Goal: Information Seeking & Learning: Learn about a topic

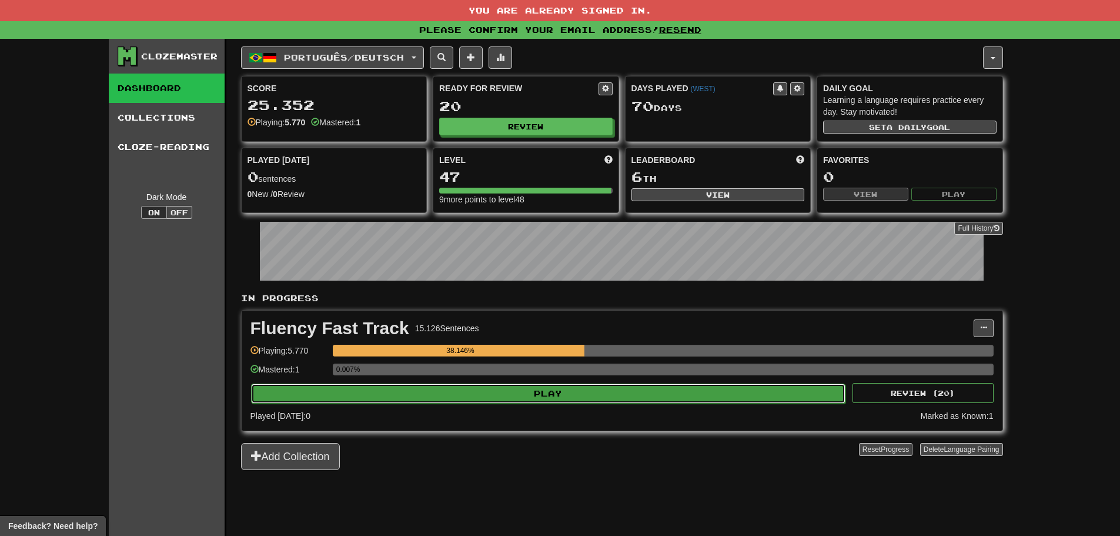
click at [546, 398] on button "Play" at bounding box center [548, 393] width 595 height 20
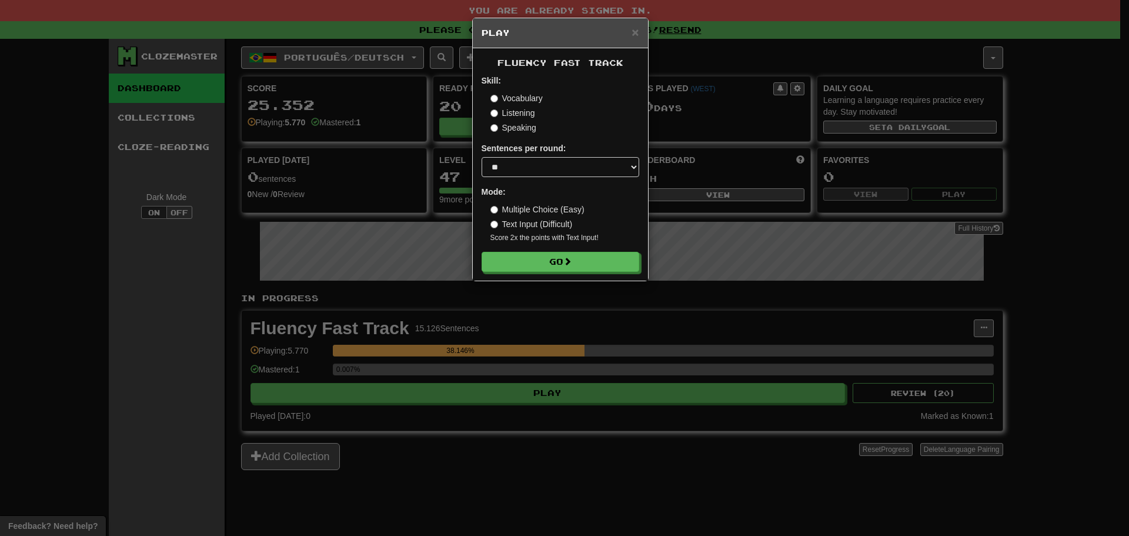
click at [536, 182] on form "Skill: Vocabulary Listening Speaking Sentences per round: * ** ** ** ** ** *** …" at bounding box center [561, 173] width 158 height 197
click at [535, 168] on select "* ** ** ** ** ** *** ********" at bounding box center [561, 167] width 158 height 20
click at [482, 157] on select "* ** ** ** ** ** *** ********" at bounding box center [561, 167] width 158 height 20
click at [532, 172] on select "* ** ** ** ** ** *** ********" at bounding box center [561, 167] width 158 height 20
select select "***"
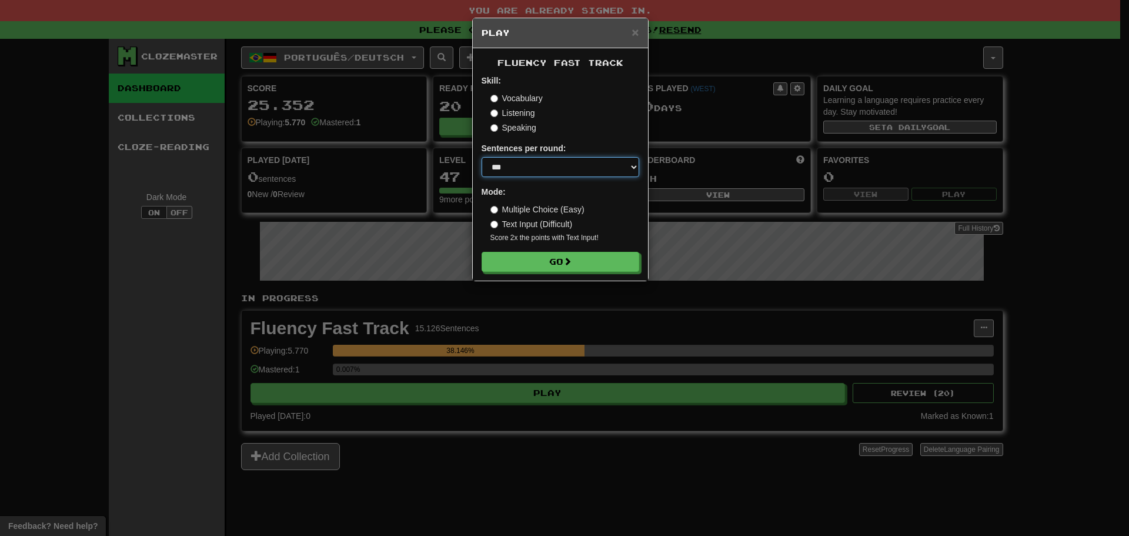
click at [482, 157] on select "* ** ** ** ** ** *** ********" at bounding box center [561, 167] width 158 height 20
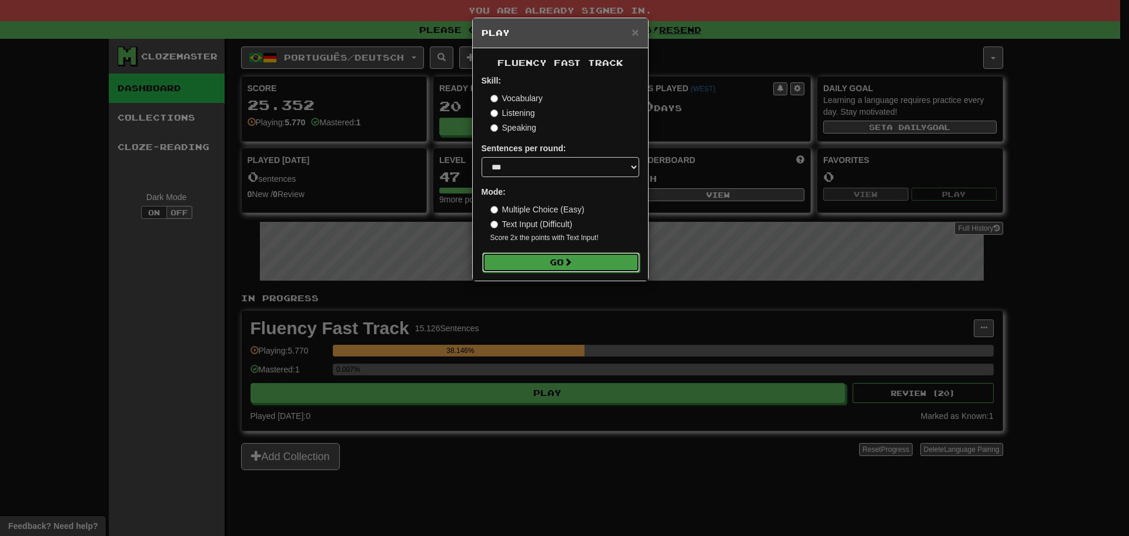
click at [529, 268] on button "Go" at bounding box center [561, 262] width 158 height 20
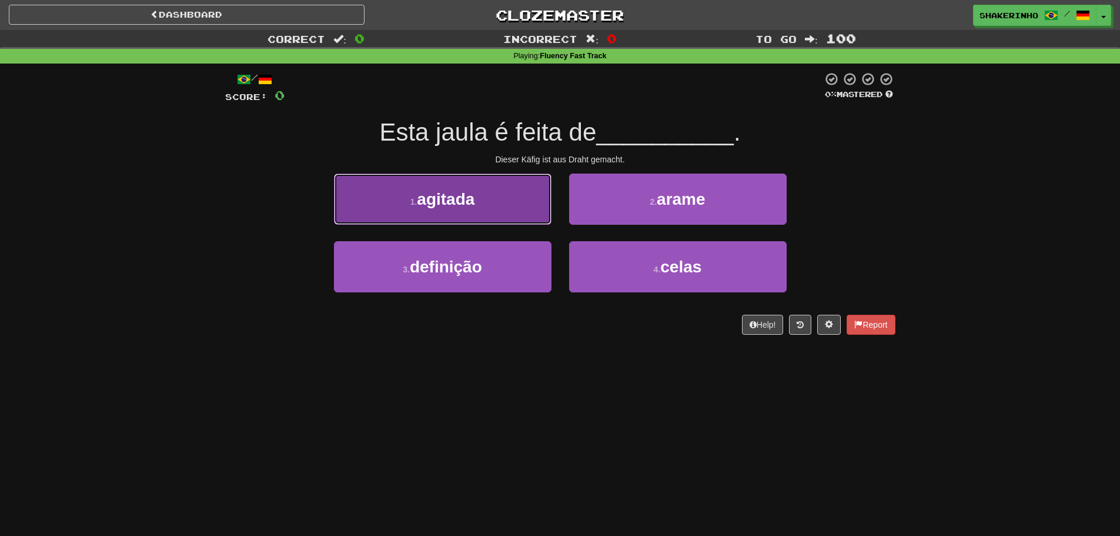
click at [492, 177] on button "1 . agitada" at bounding box center [443, 198] width 218 height 51
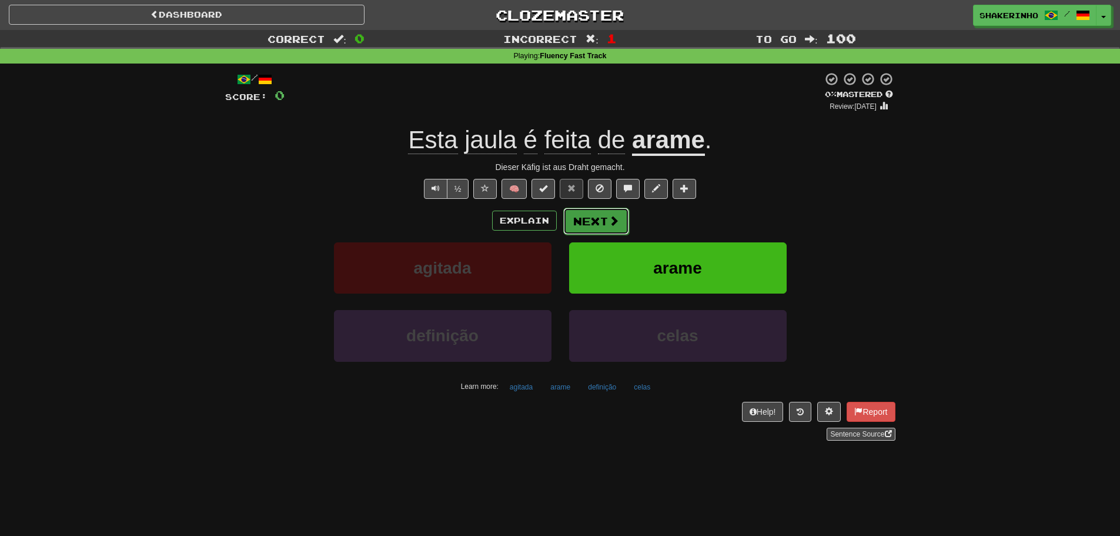
click at [589, 216] on button "Next" at bounding box center [596, 221] width 66 height 27
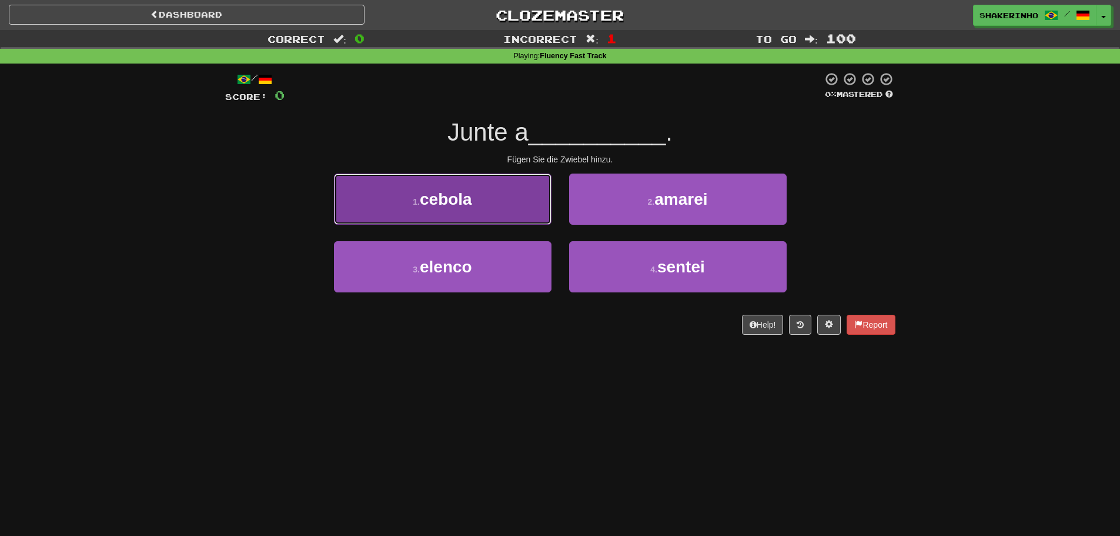
click at [514, 211] on button "1 . cebola" at bounding box center [443, 198] width 218 height 51
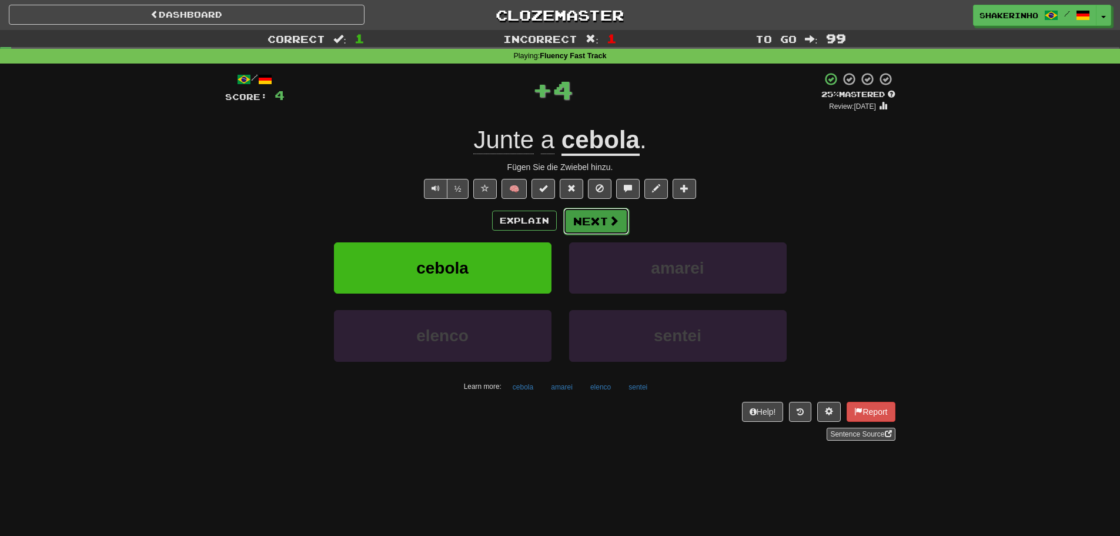
click at [580, 213] on button "Next" at bounding box center [596, 221] width 66 height 27
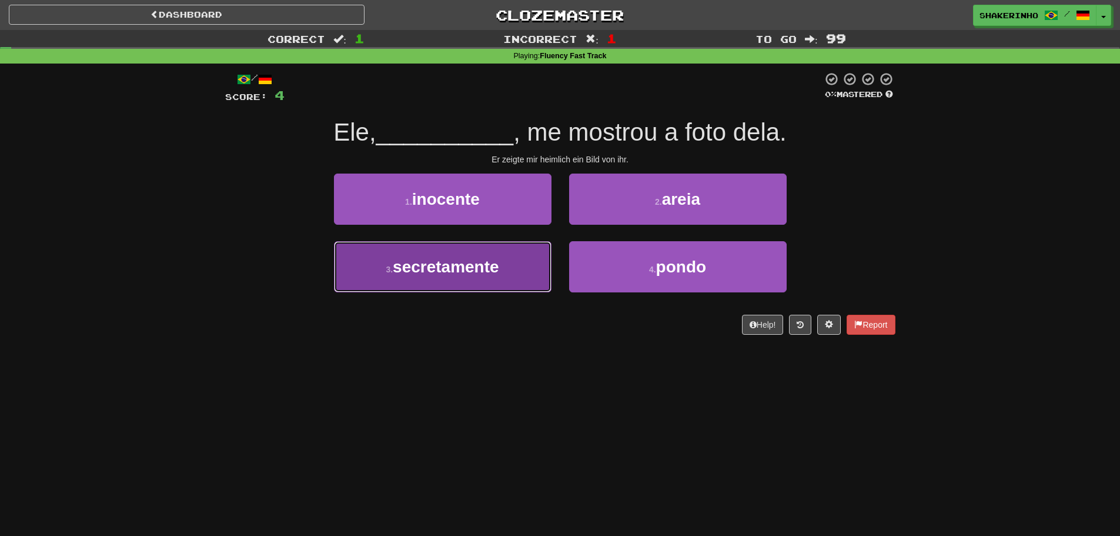
click at [459, 271] on span "secretamente" at bounding box center [446, 267] width 106 height 18
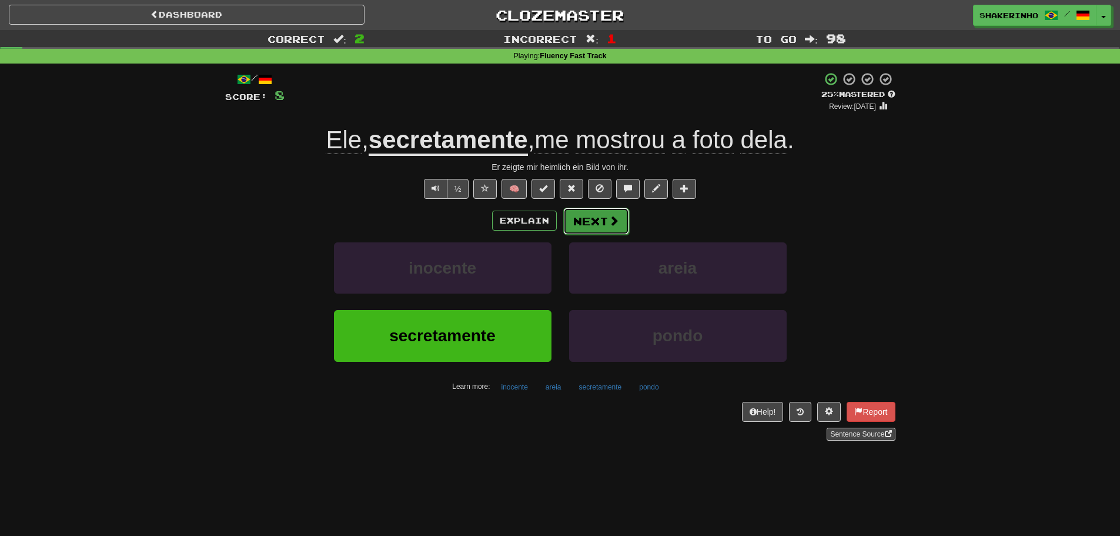
click at [580, 225] on button "Next" at bounding box center [596, 221] width 66 height 27
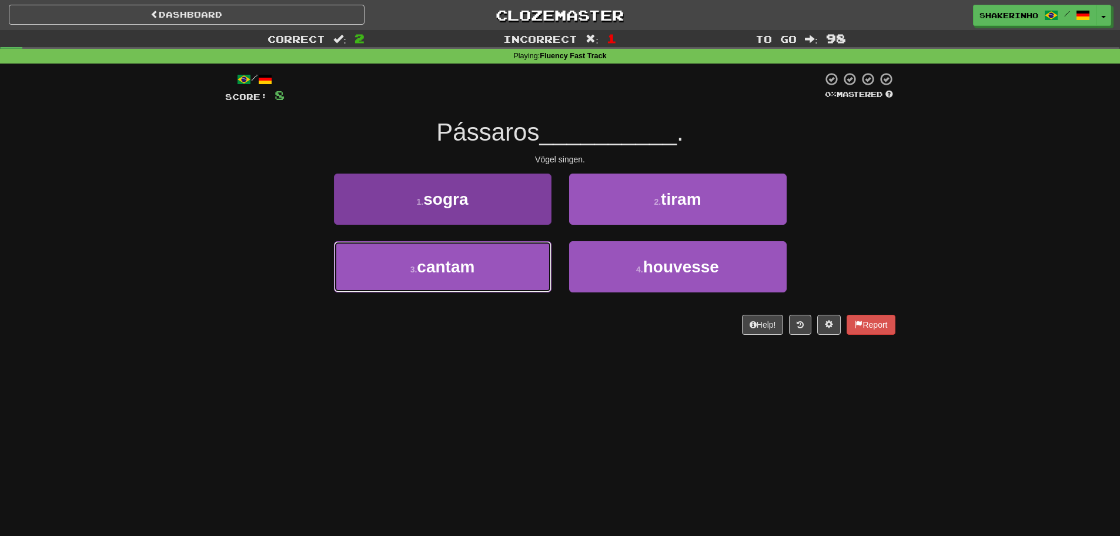
click at [493, 273] on button "3 . cantam" at bounding box center [443, 266] width 218 height 51
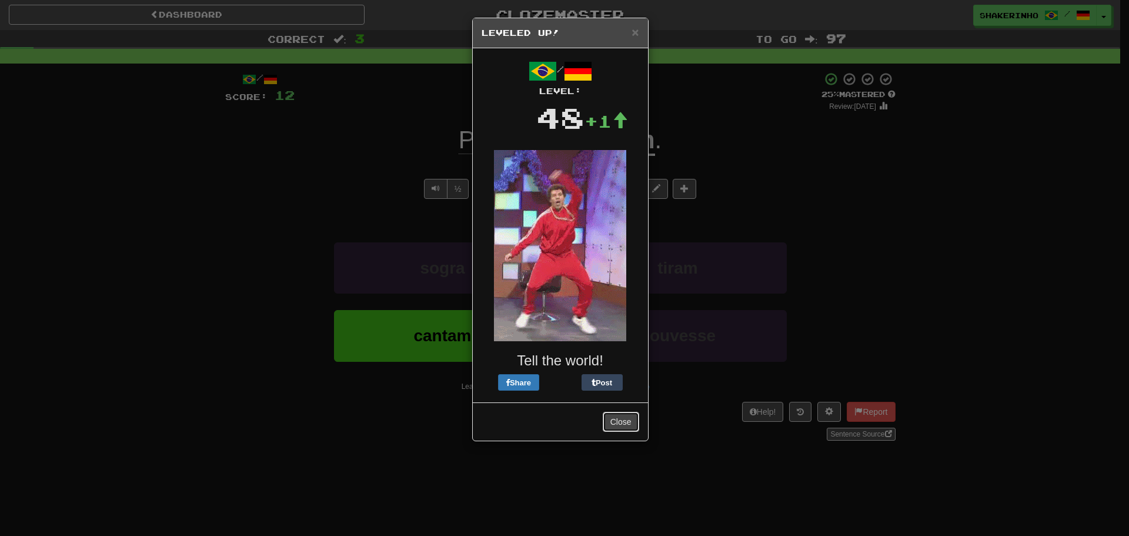
click at [632, 423] on button "Close" at bounding box center [621, 422] width 36 height 20
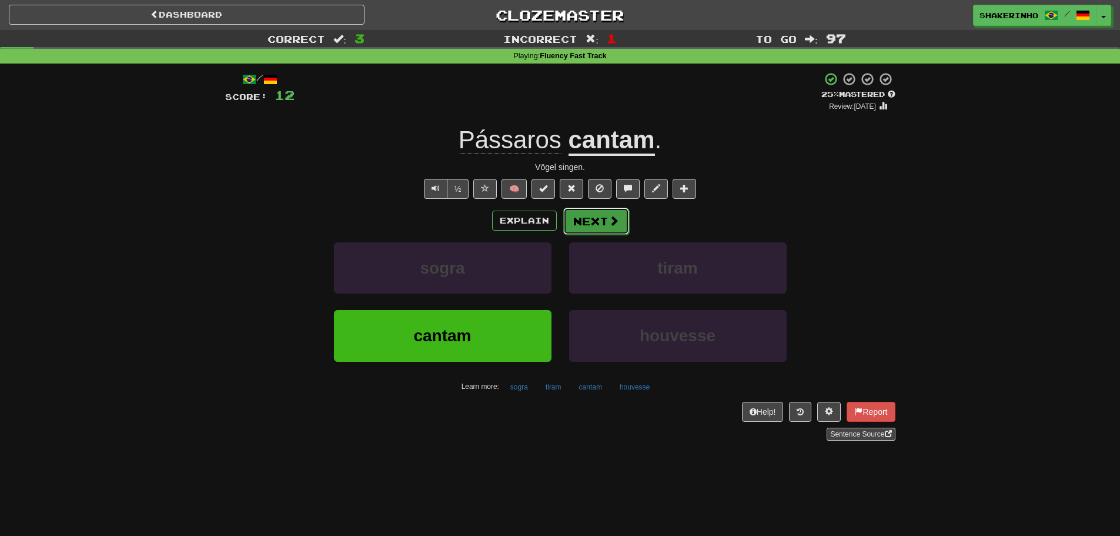
click at [599, 229] on button "Next" at bounding box center [596, 221] width 66 height 27
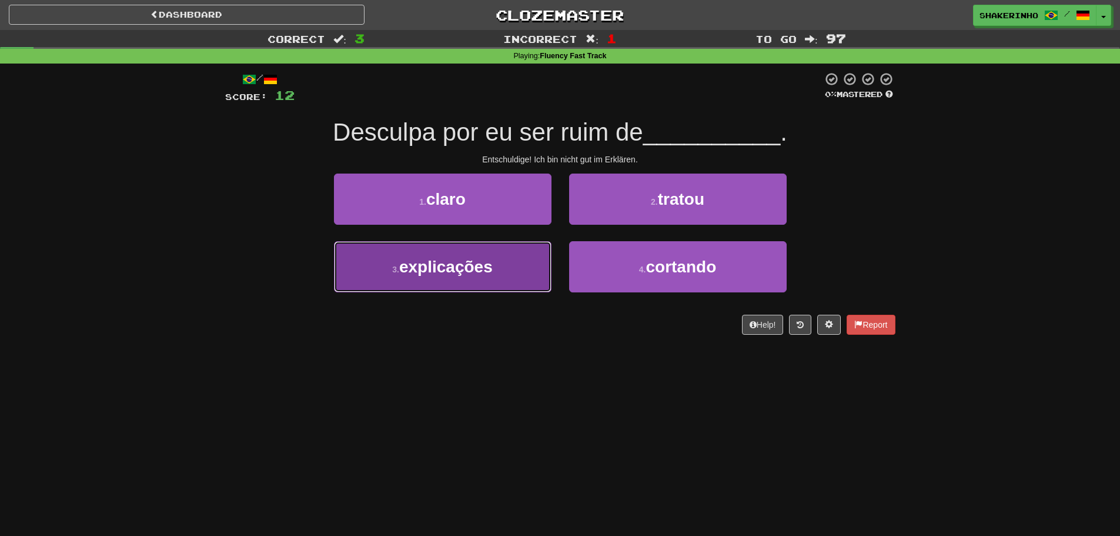
click at [492, 254] on button "3 . explicações" at bounding box center [443, 266] width 218 height 51
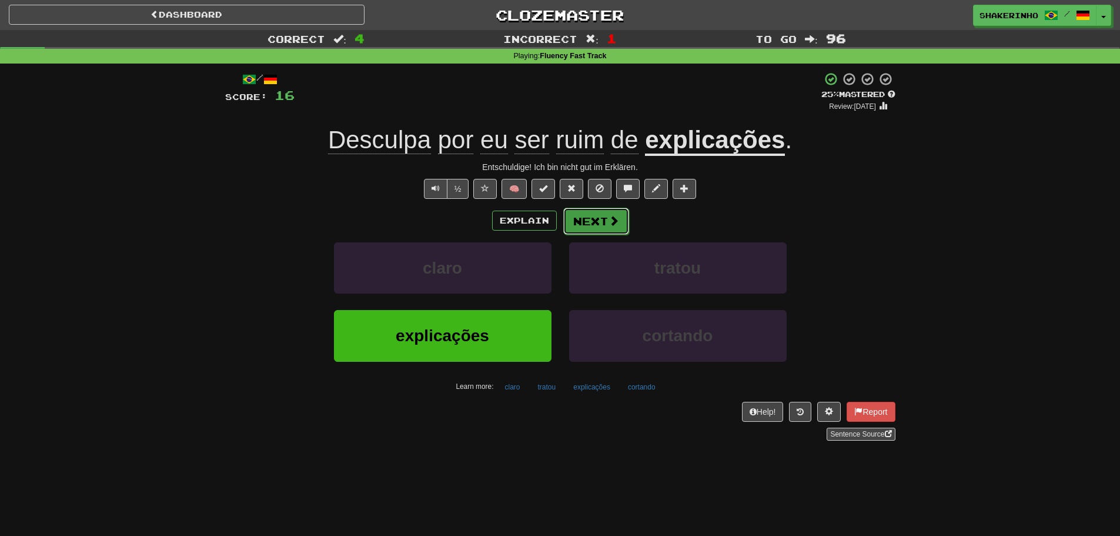
click at [598, 228] on button "Next" at bounding box center [596, 221] width 66 height 27
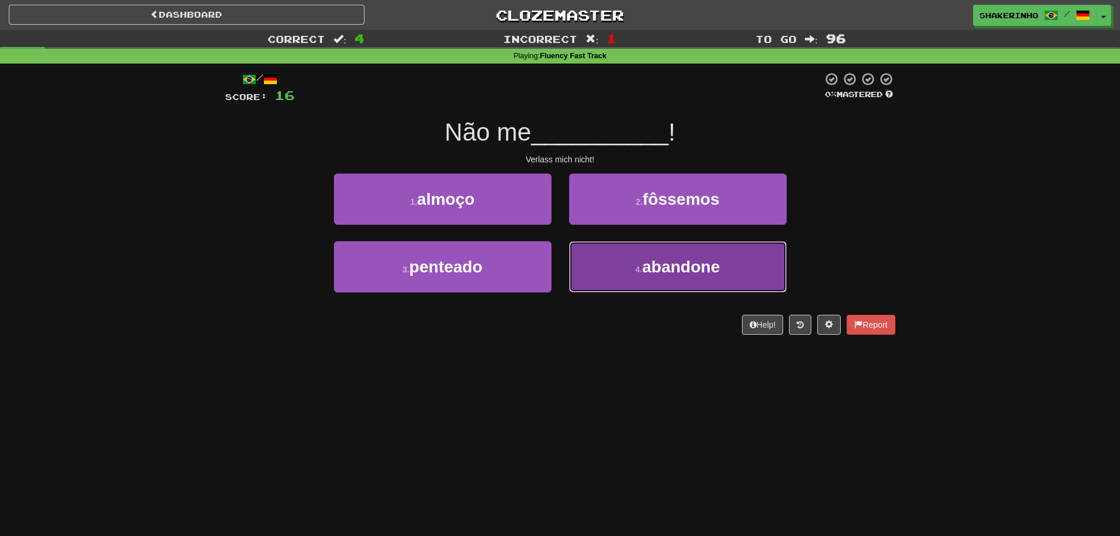
click at [644, 260] on span "abandone" at bounding box center [681, 267] width 78 height 18
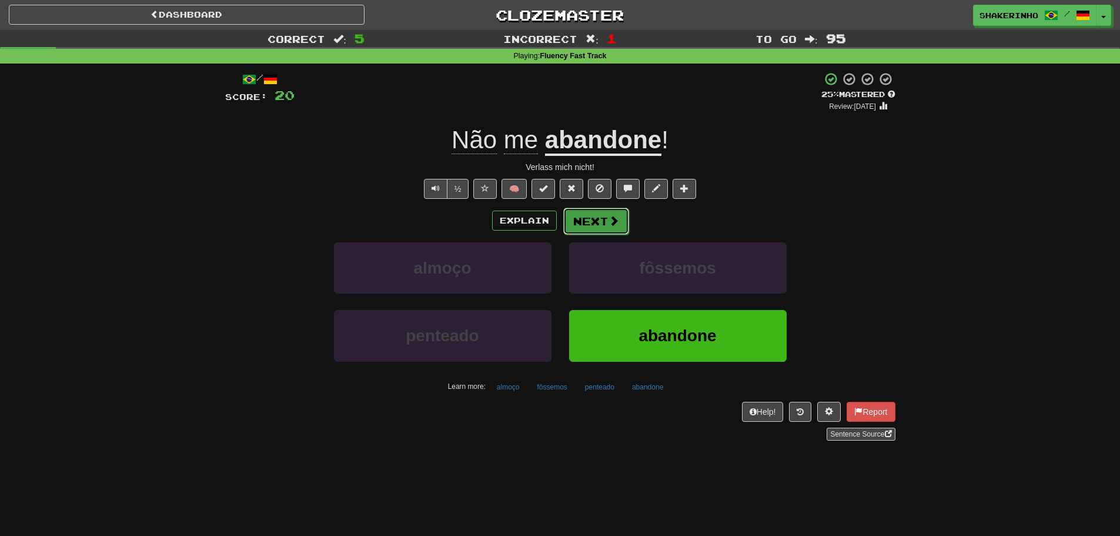
click at [586, 219] on button "Next" at bounding box center [596, 221] width 66 height 27
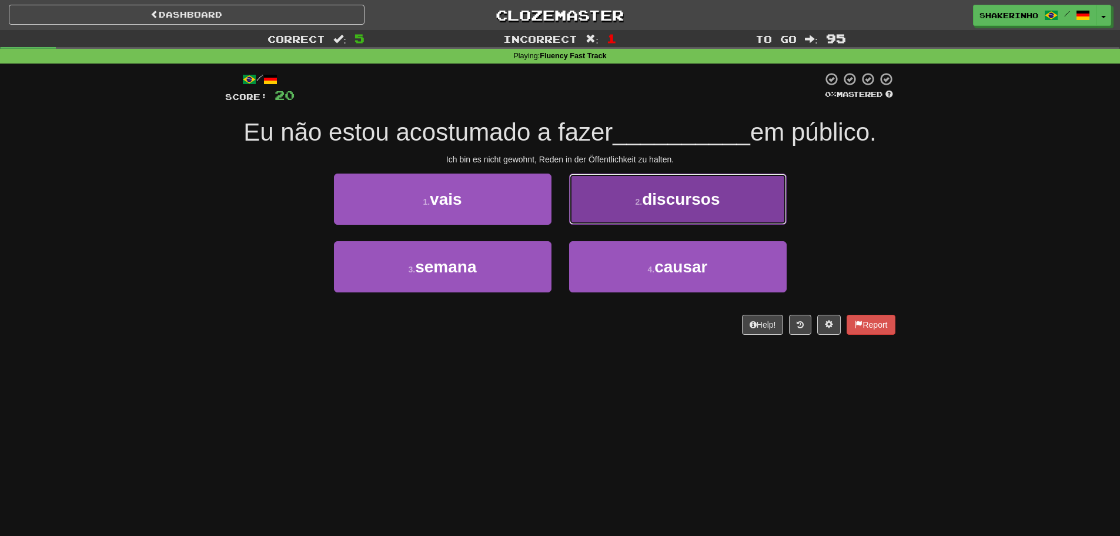
click at [618, 209] on button "2 . discursos" at bounding box center [678, 198] width 218 height 51
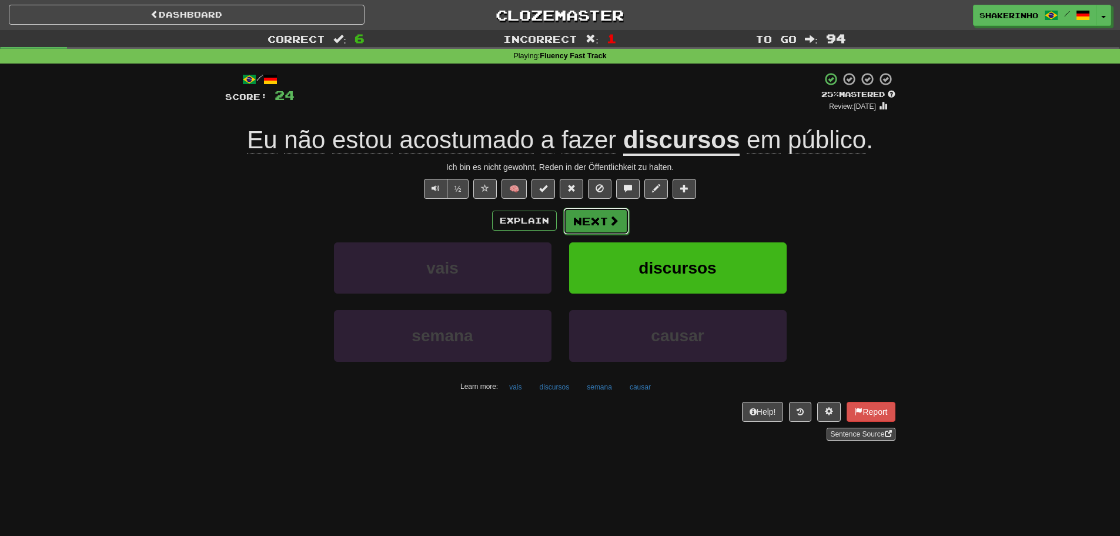
click at [593, 220] on button "Next" at bounding box center [596, 221] width 66 height 27
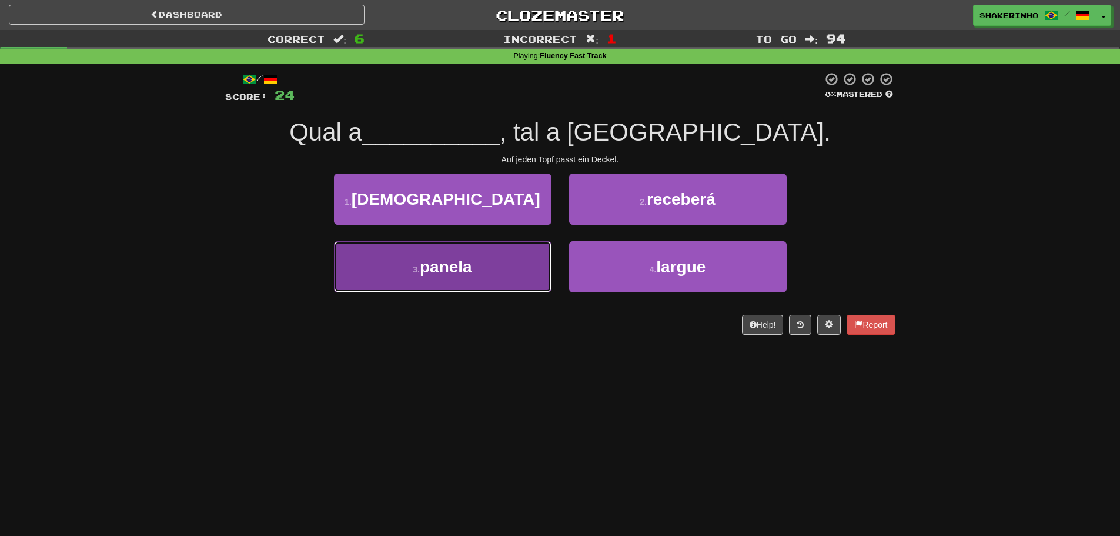
click at [498, 273] on button "3 . panela" at bounding box center [443, 266] width 218 height 51
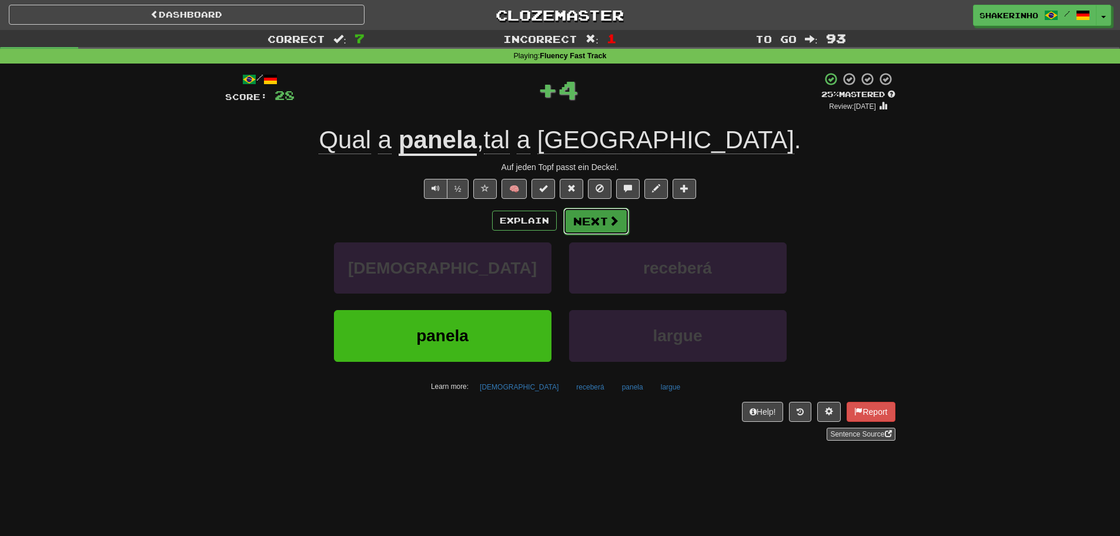
click at [572, 220] on button "Next" at bounding box center [596, 221] width 66 height 27
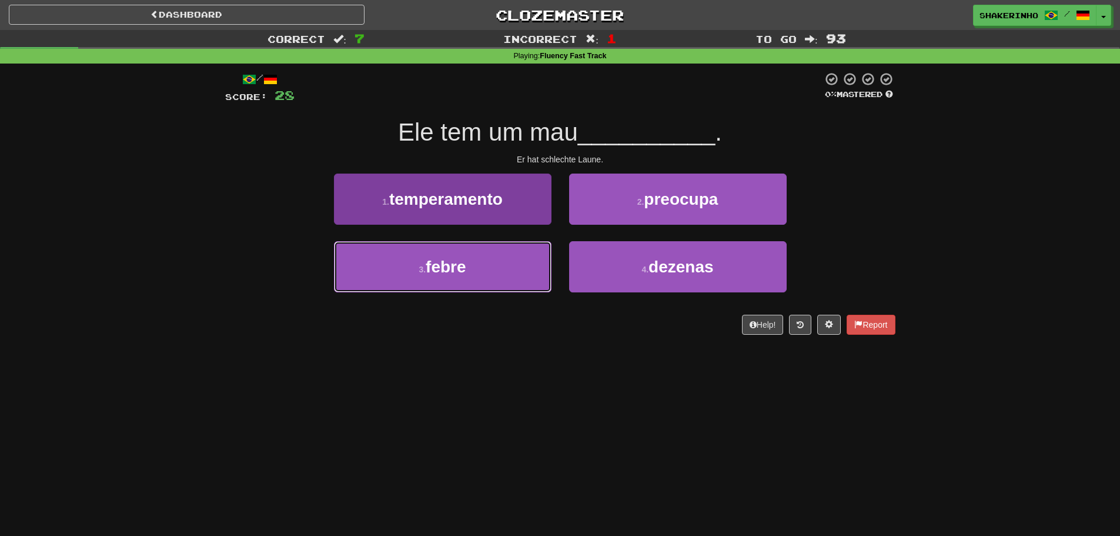
click at [531, 263] on button "3 . febre" at bounding box center [443, 266] width 218 height 51
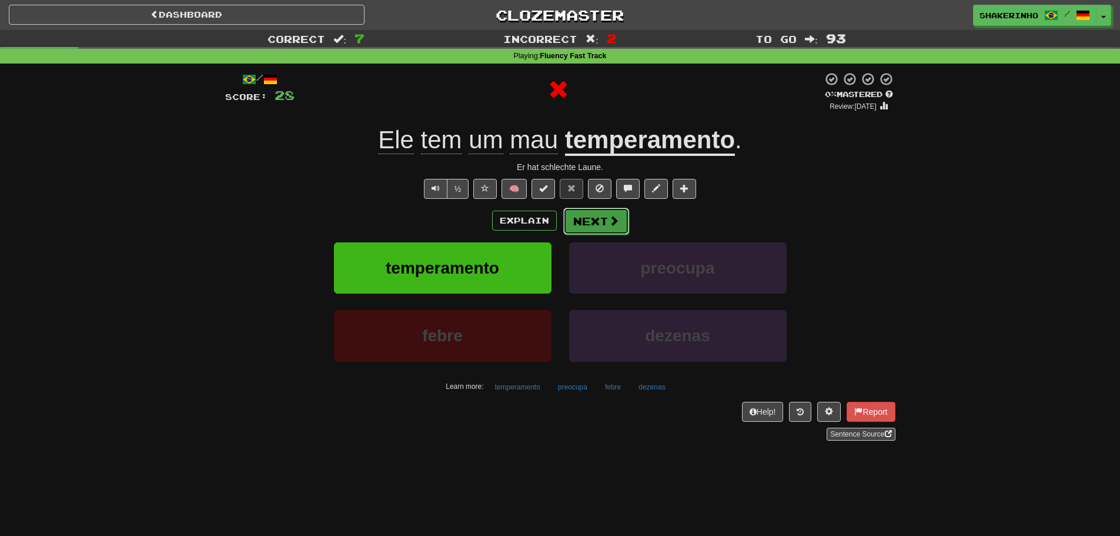
click at [594, 229] on button "Next" at bounding box center [596, 221] width 66 height 27
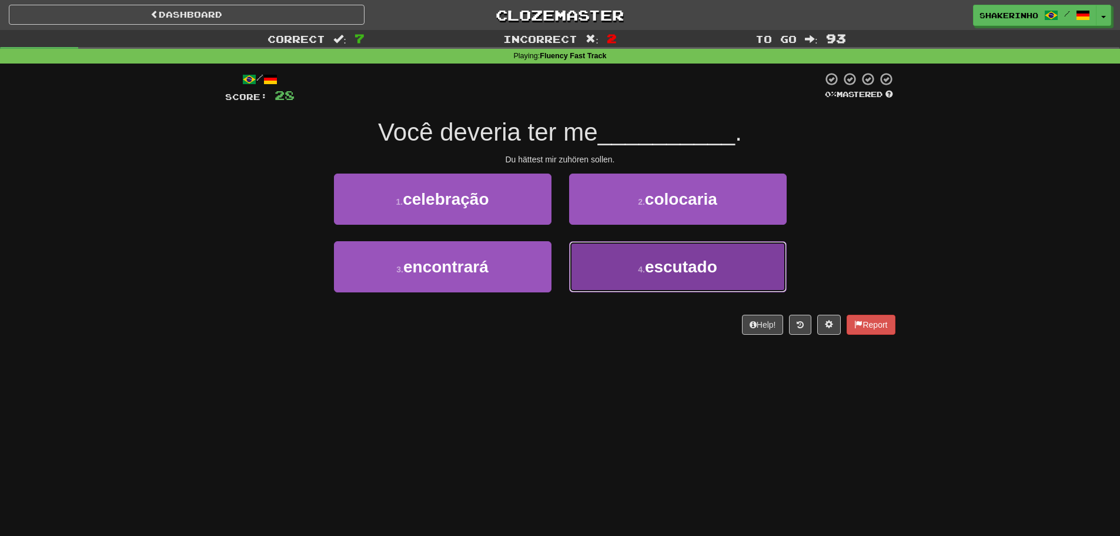
click at [630, 278] on button "4 . escutado" at bounding box center [678, 266] width 218 height 51
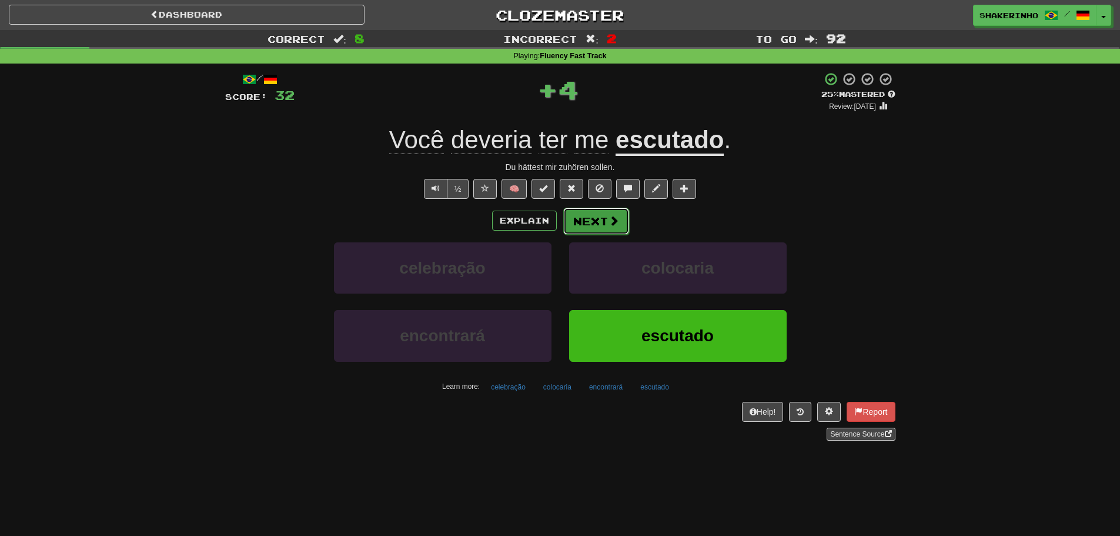
click at [607, 230] on button "Next" at bounding box center [596, 221] width 66 height 27
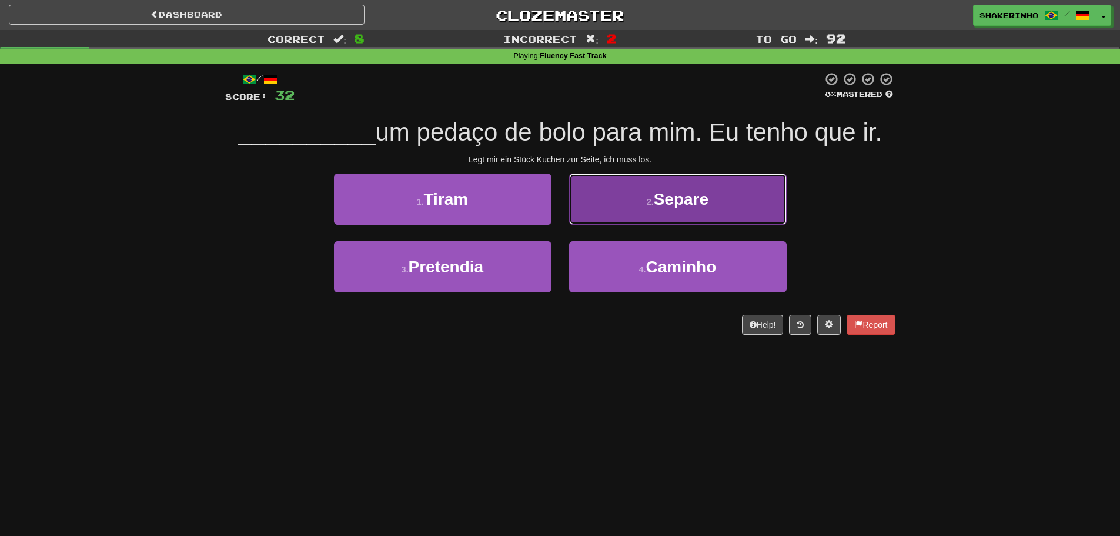
click at [624, 216] on button "2 . Separe" at bounding box center [678, 198] width 218 height 51
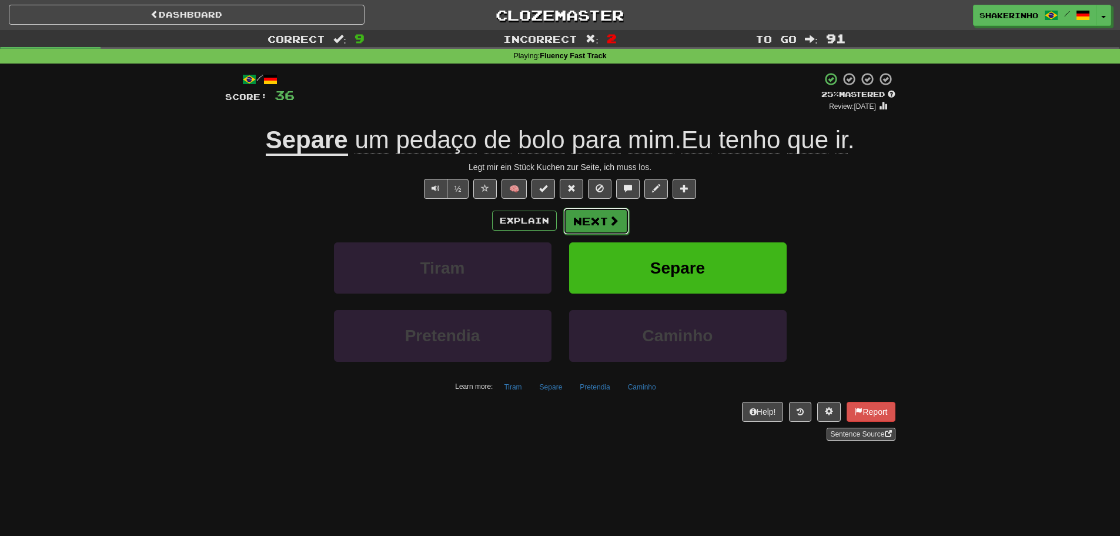
click at [570, 220] on button "Next" at bounding box center [596, 221] width 66 height 27
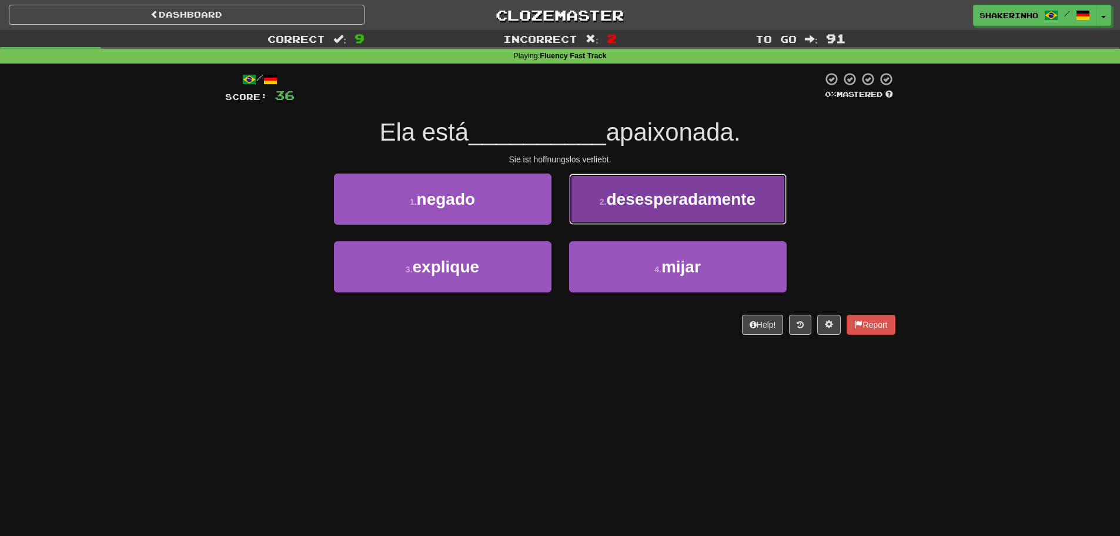
click at [647, 198] on span "desesperadamente" at bounding box center [681, 199] width 149 height 18
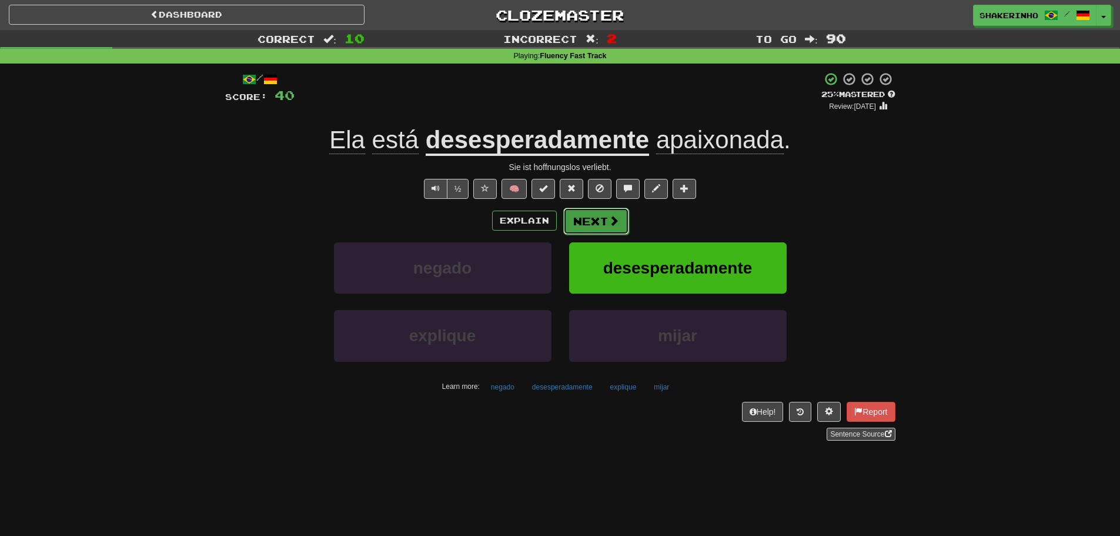
click at [599, 222] on button "Next" at bounding box center [596, 221] width 66 height 27
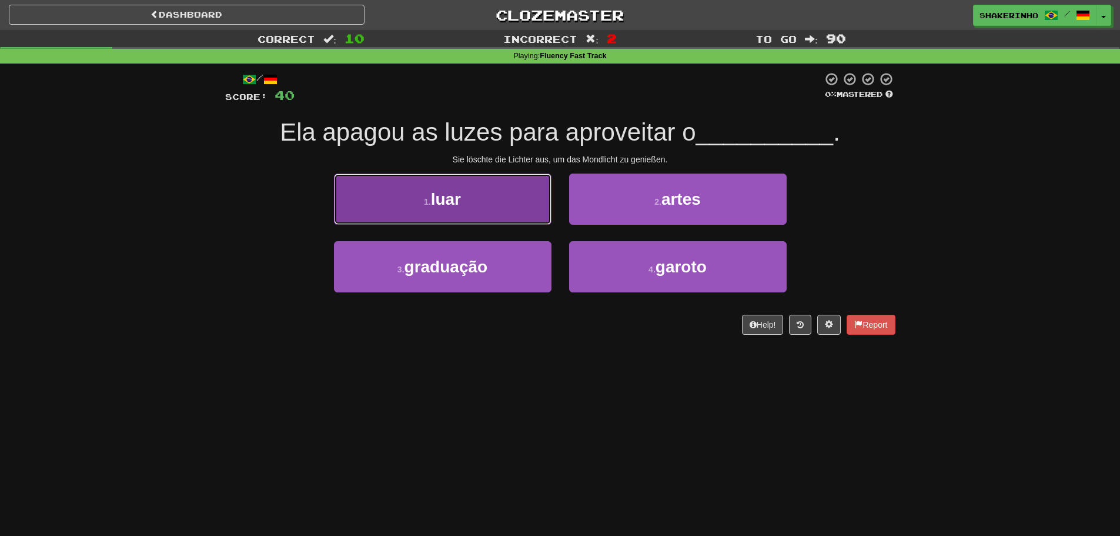
click at [505, 210] on button "1 . luar" at bounding box center [443, 198] width 218 height 51
